Goal: Use online tool/utility: Utilize a website feature to perform a specific function

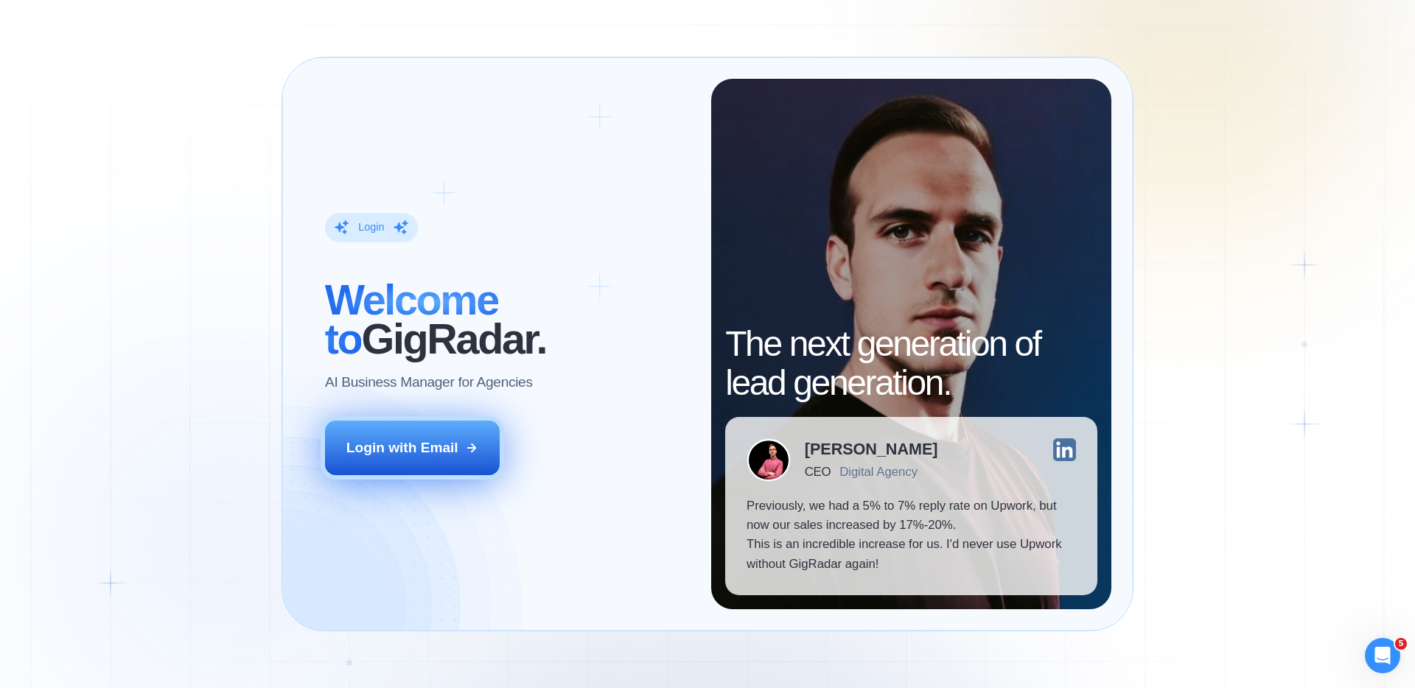
click at [428, 443] on div "Login with Email" at bounding box center [402, 448] width 112 height 19
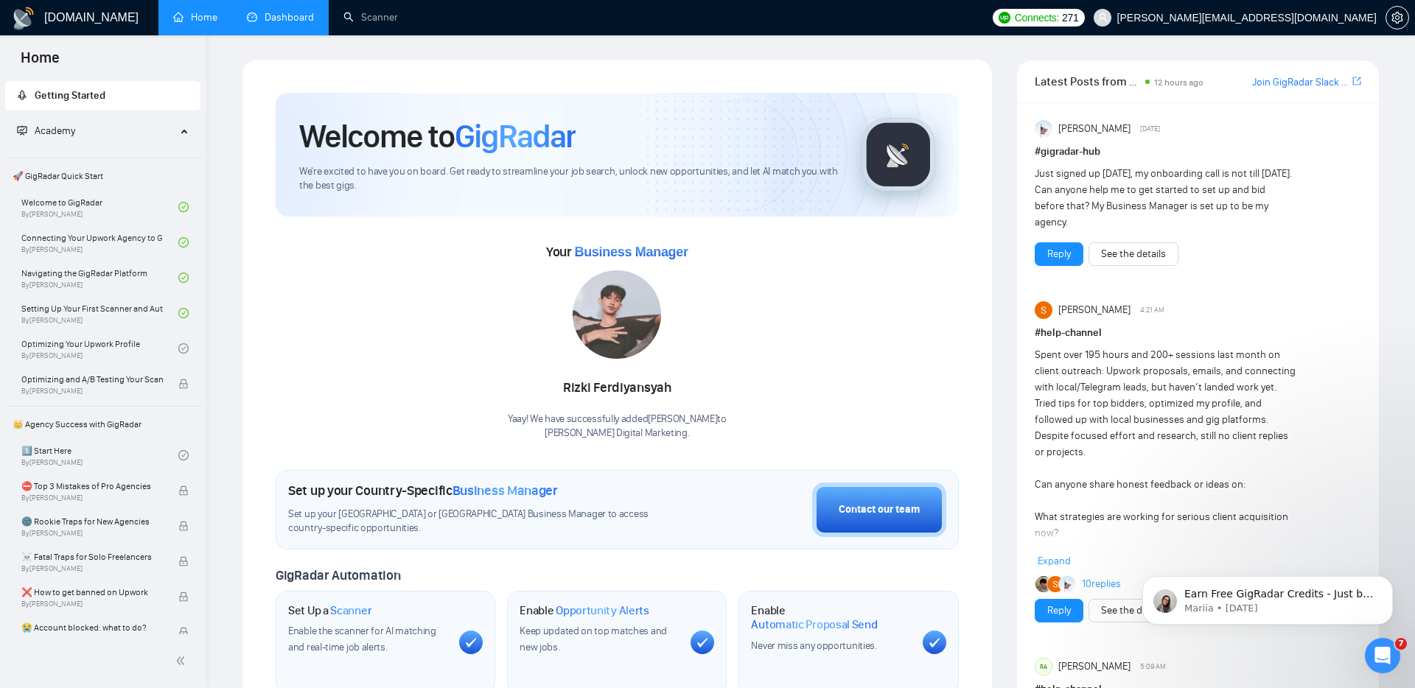
click at [282, 21] on link "Dashboard" at bounding box center [280, 17] width 67 height 13
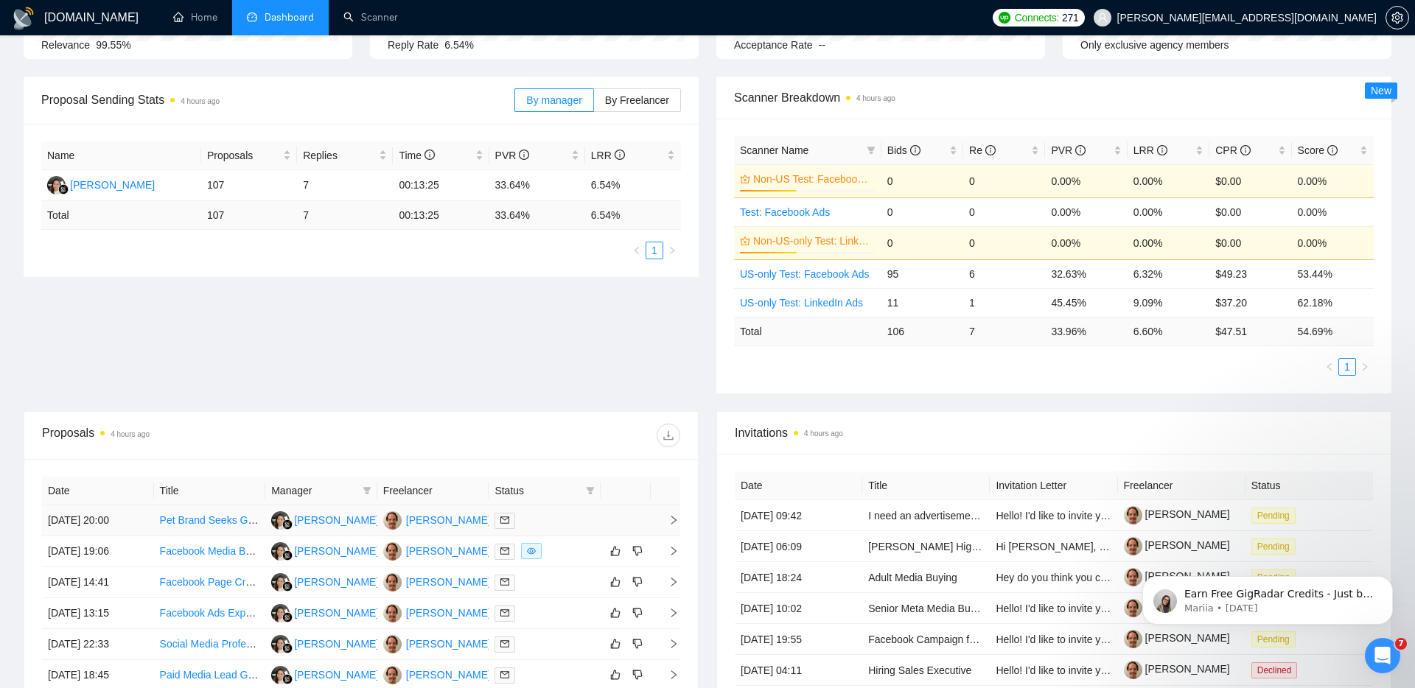
scroll to position [167, 0]
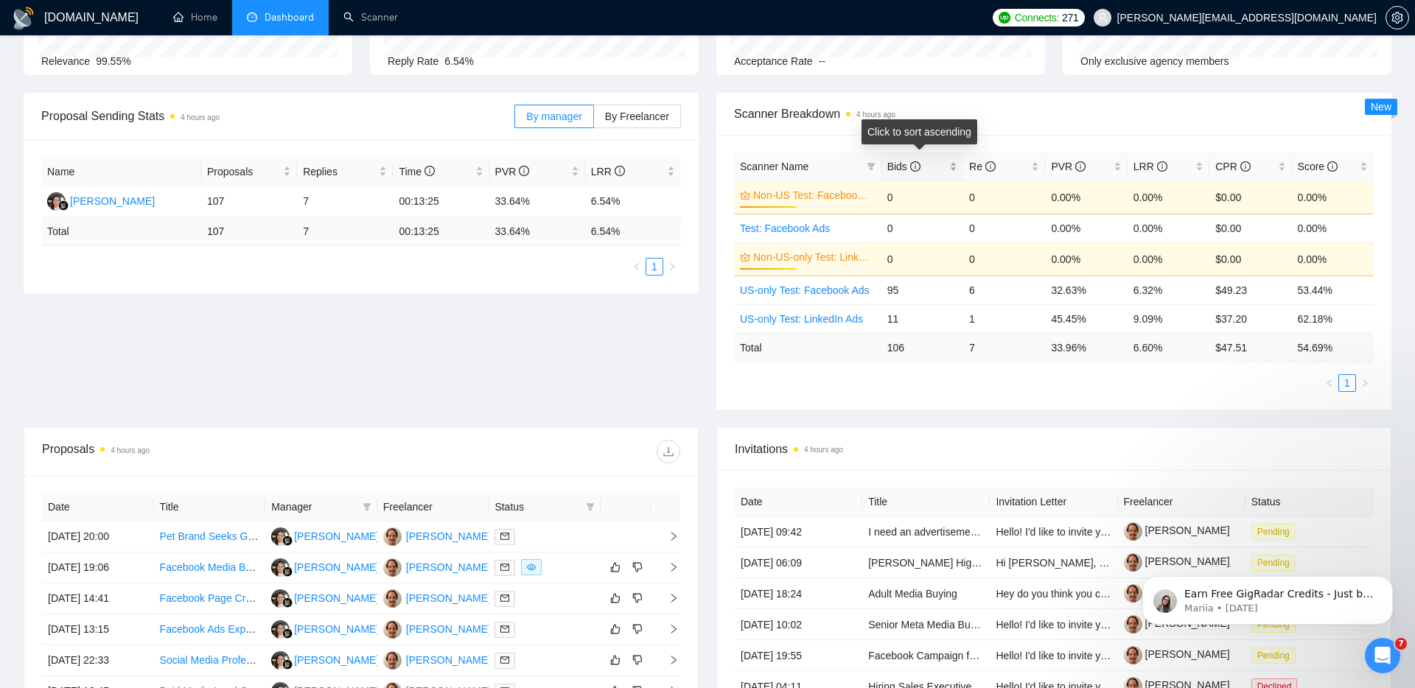
click at [903, 167] on span "Bids" at bounding box center [903, 167] width 33 height 12
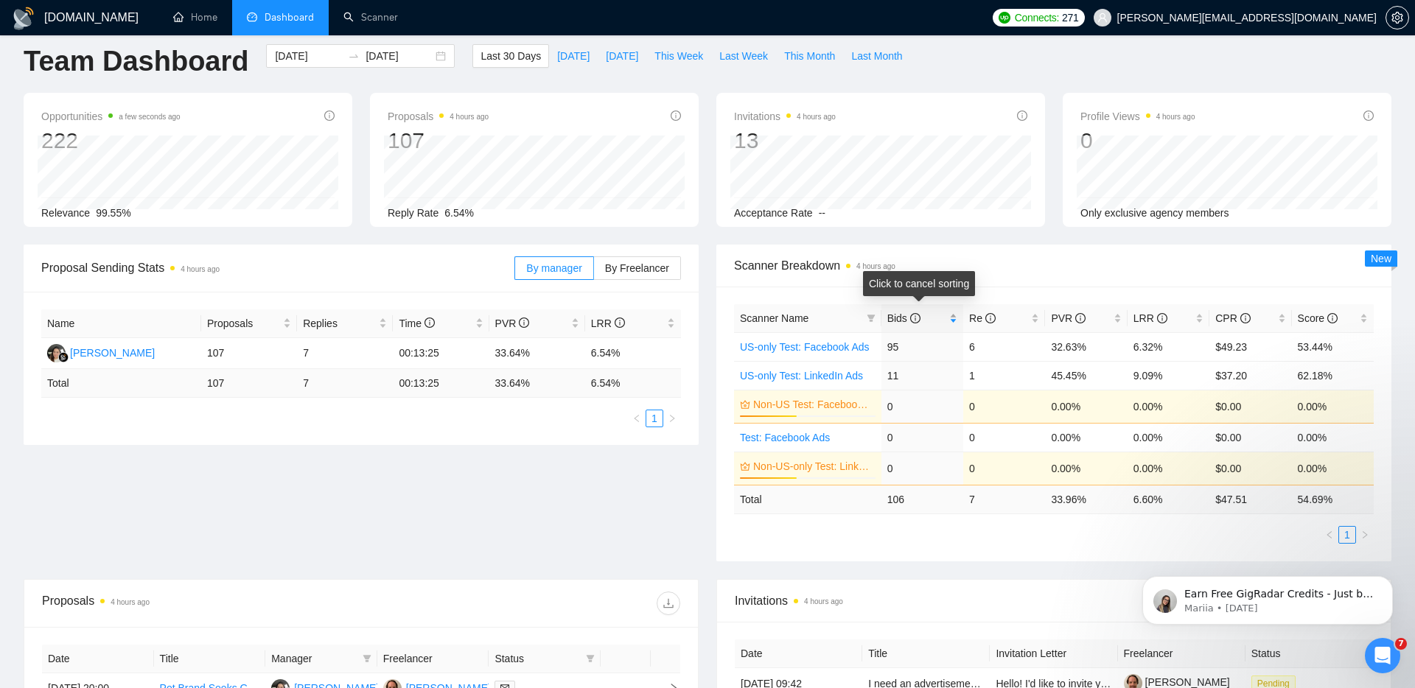
scroll to position [0, 0]
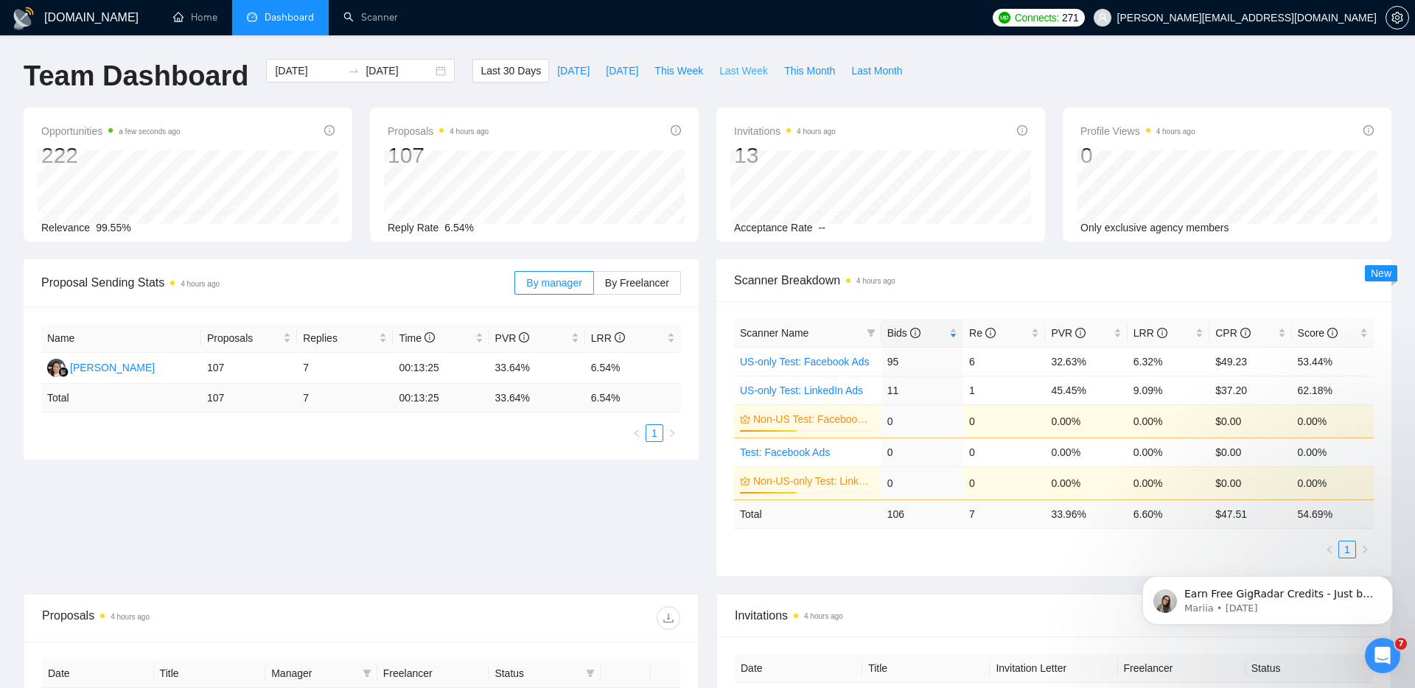
click at [760, 74] on span "Last Week" at bounding box center [743, 71] width 49 height 16
type input "[DATE]"
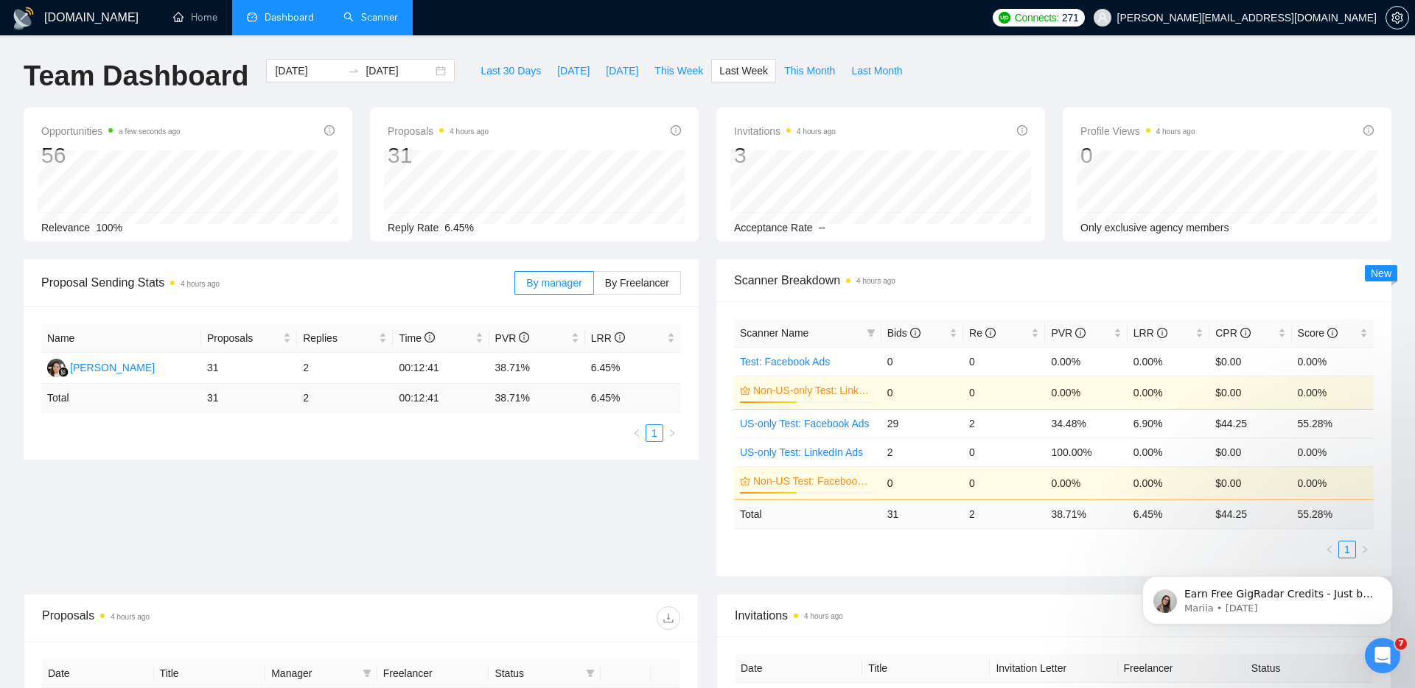
click at [366, 24] on link "Scanner" at bounding box center [370, 17] width 55 height 13
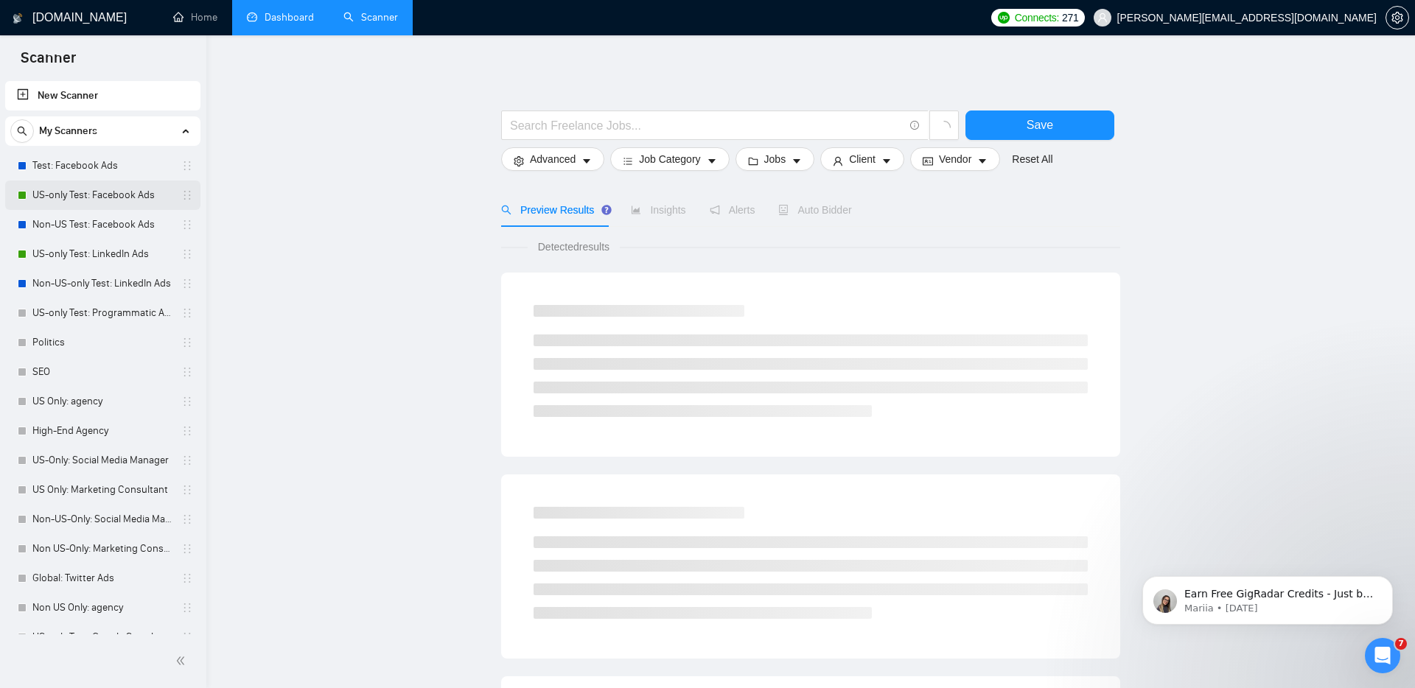
click at [123, 197] on link "US-only Test: Facebook Ads" at bounding box center [102, 195] width 140 height 29
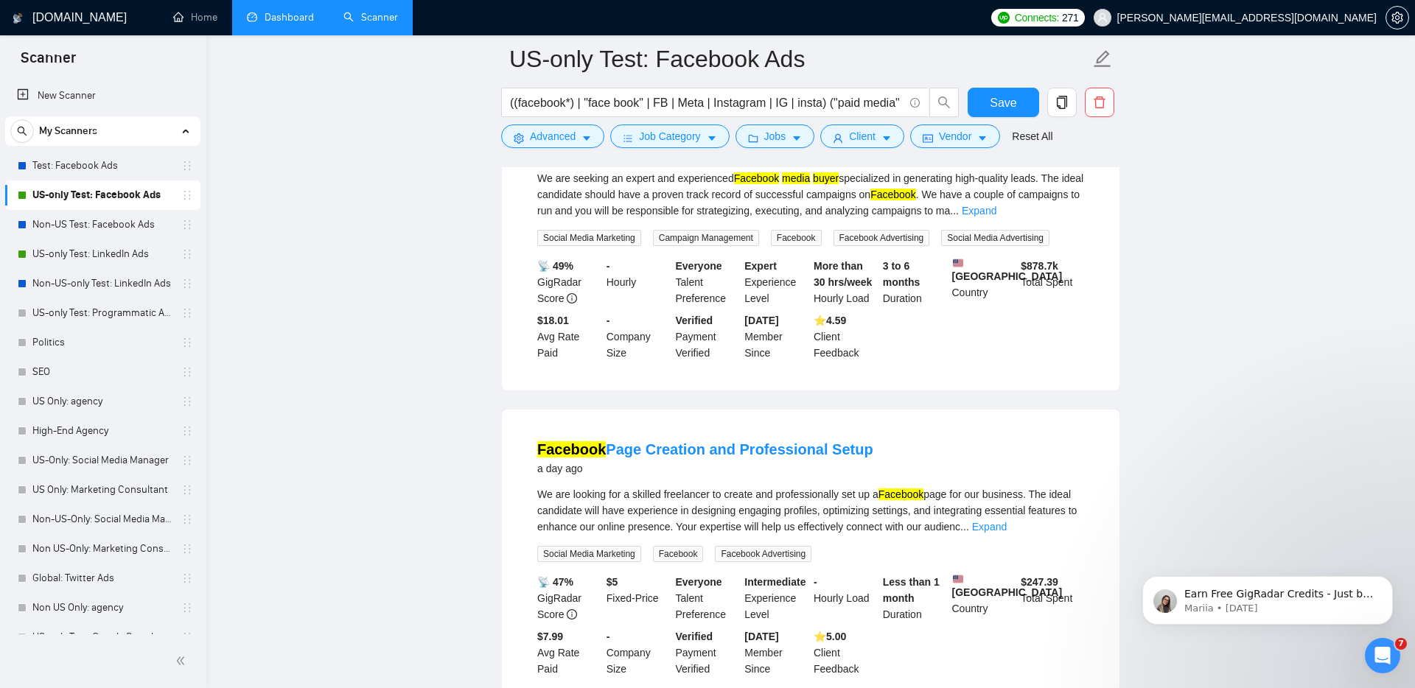
scroll to position [557, 0]
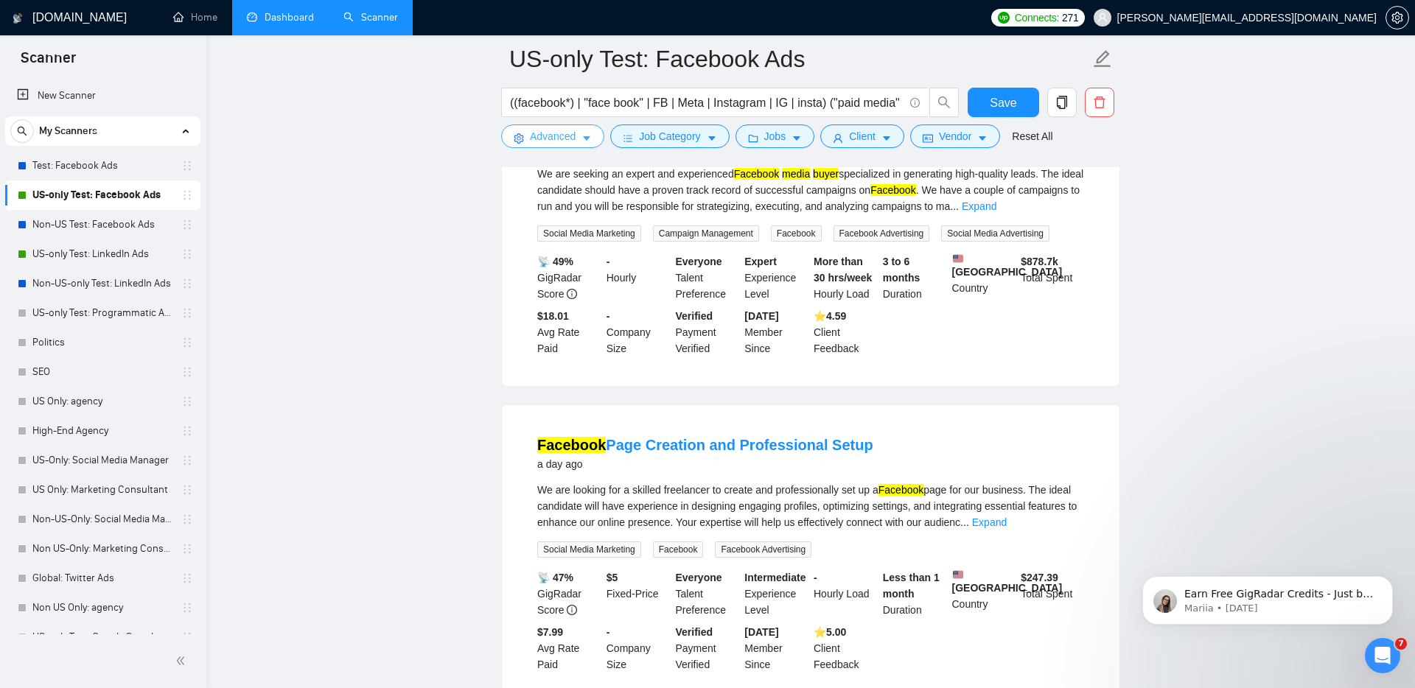
click at [553, 136] on span "Advanced" at bounding box center [553, 136] width 46 height 16
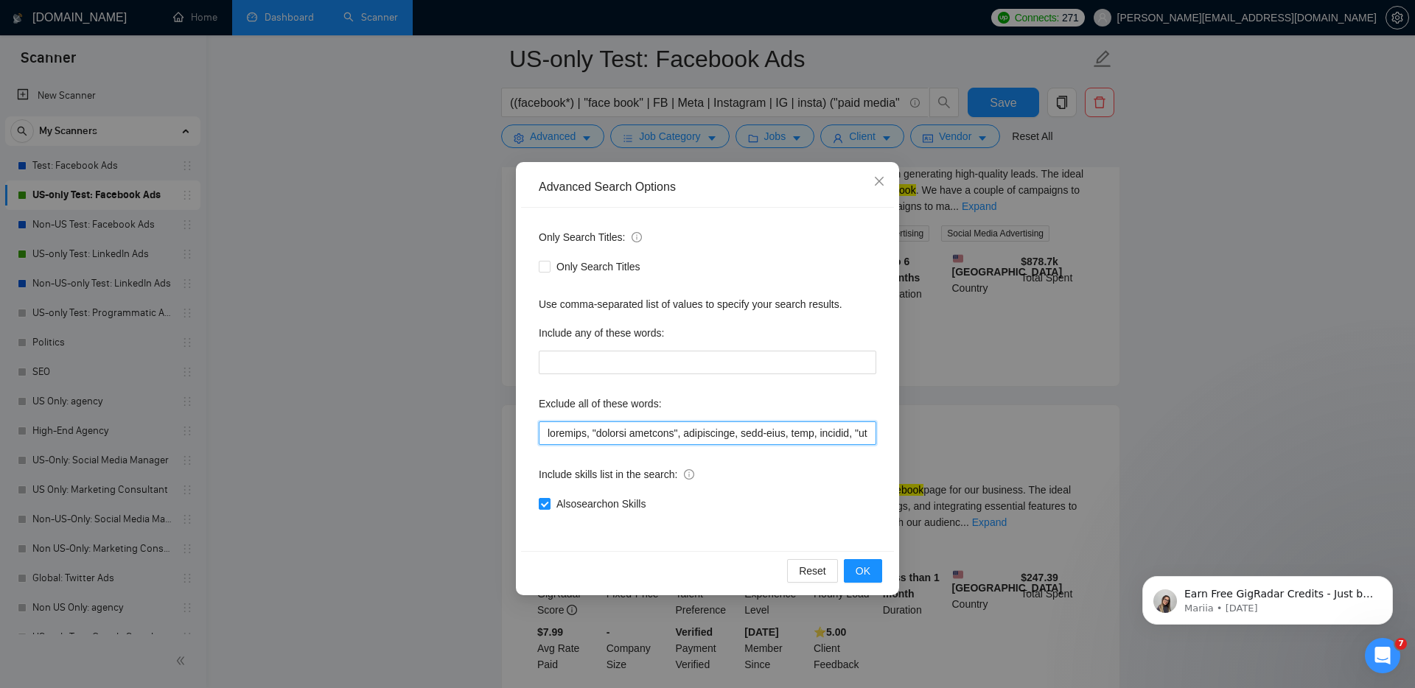
click at [545, 428] on input "text" at bounding box center [708, 434] width 338 height 24
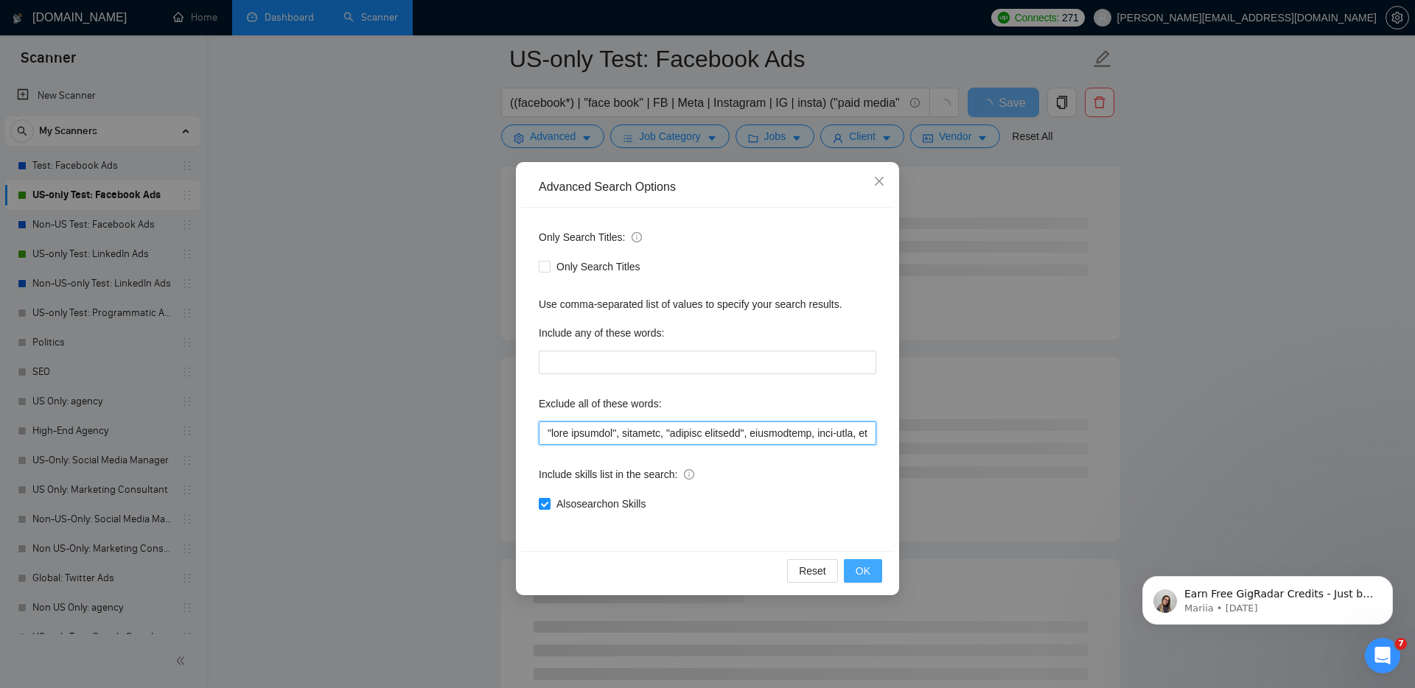
type input ""page creation", recovery, "account recovery", restriction, full-time, whop, au…"
click at [862, 565] on span "OK" at bounding box center [863, 571] width 15 height 16
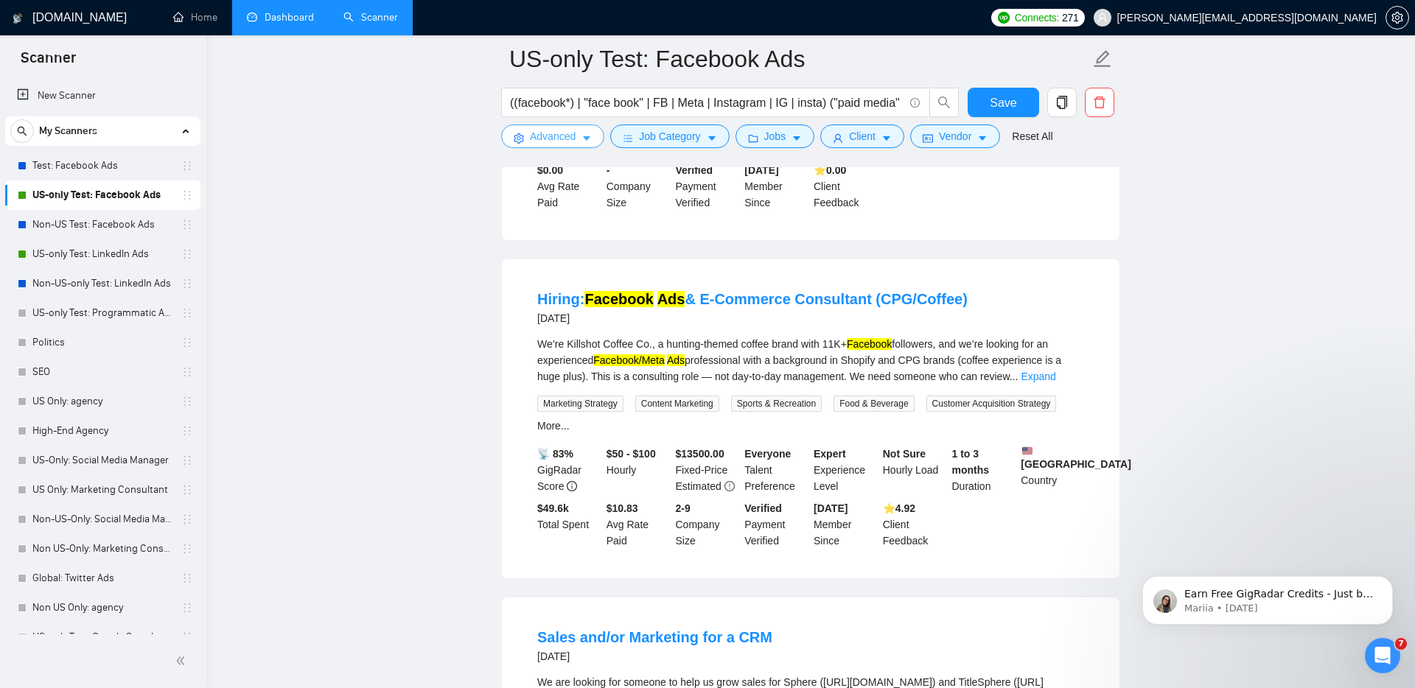
scroll to position [2268, 0]
click at [795, 307] on link "Hiring: Facebook Ads & E-Commerce Consultant (CPG/Coffee)" at bounding box center [752, 298] width 430 height 16
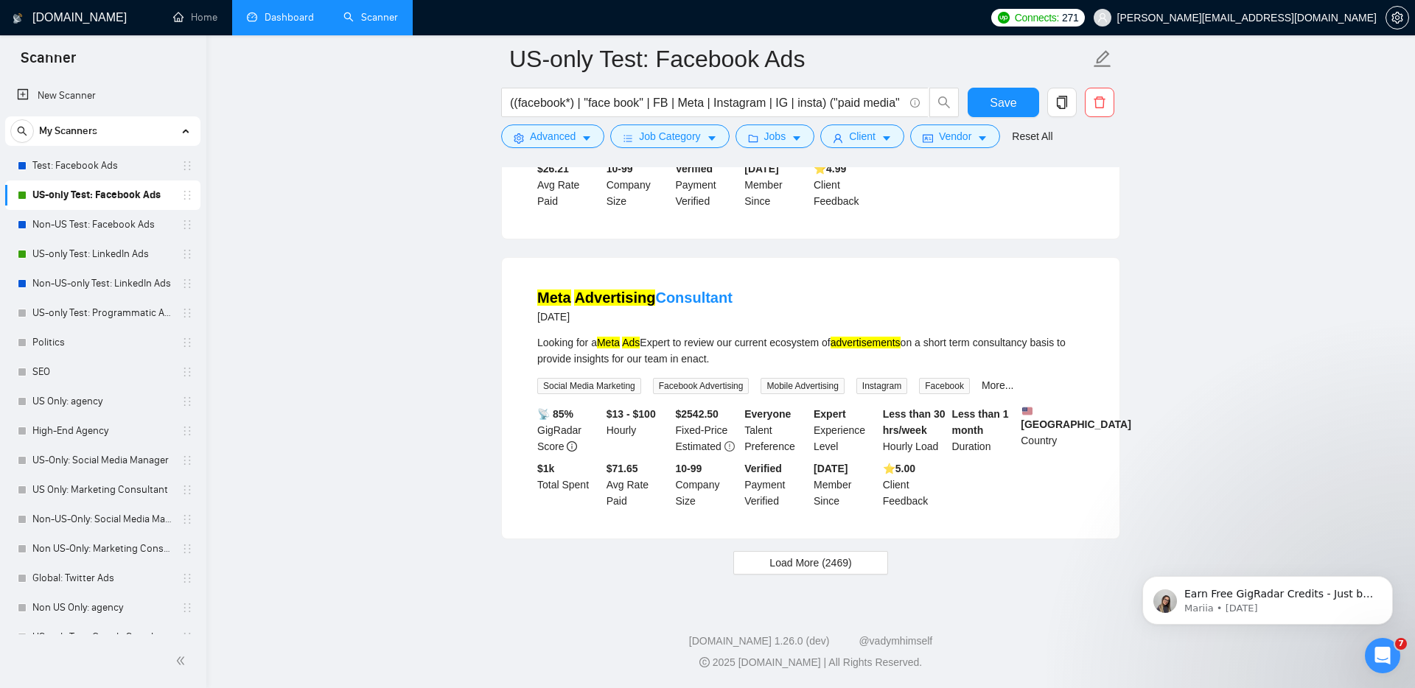
scroll to position [3017, 0]
